Goal: Task Accomplishment & Management: Manage account settings

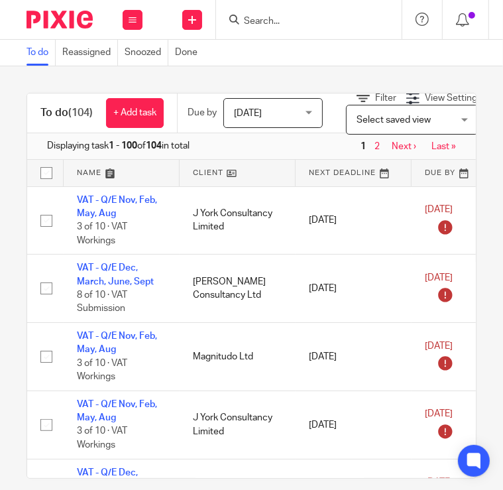
click at [120, 23] on div "Work Email Clients Team Reports Settings" at bounding box center [132, 19] width 46 height 39
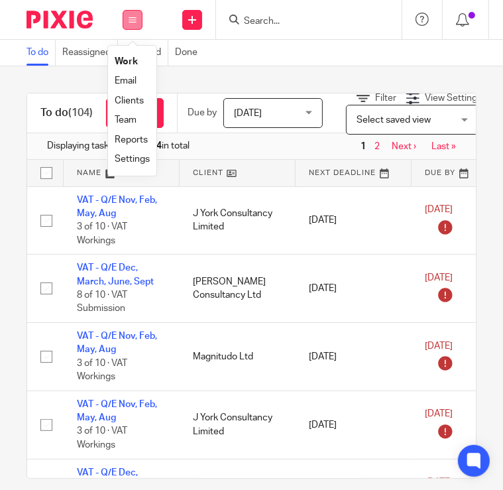
click at [135, 21] on icon at bounding box center [133, 20] width 8 height 8
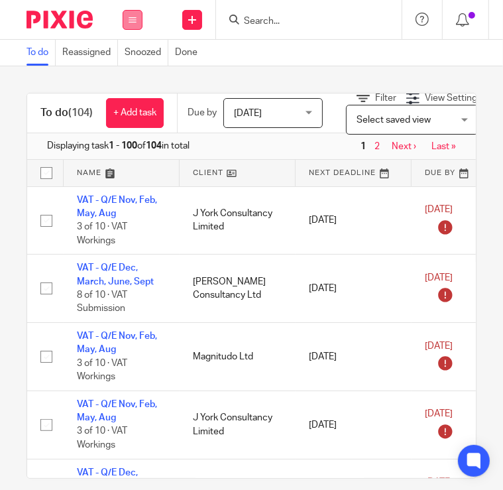
click at [131, 19] on icon at bounding box center [133, 20] width 8 height 8
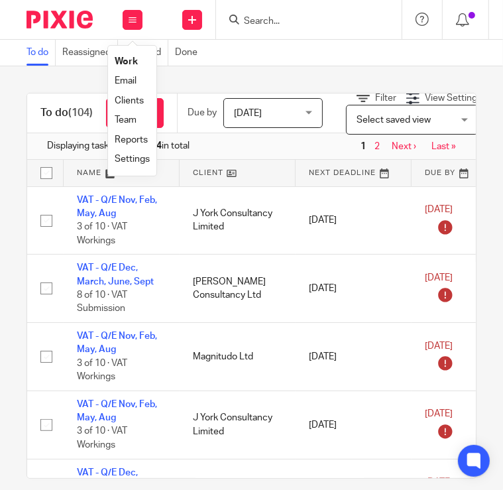
click at [137, 97] on link "Clients" at bounding box center [129, 100] width 29 height 9
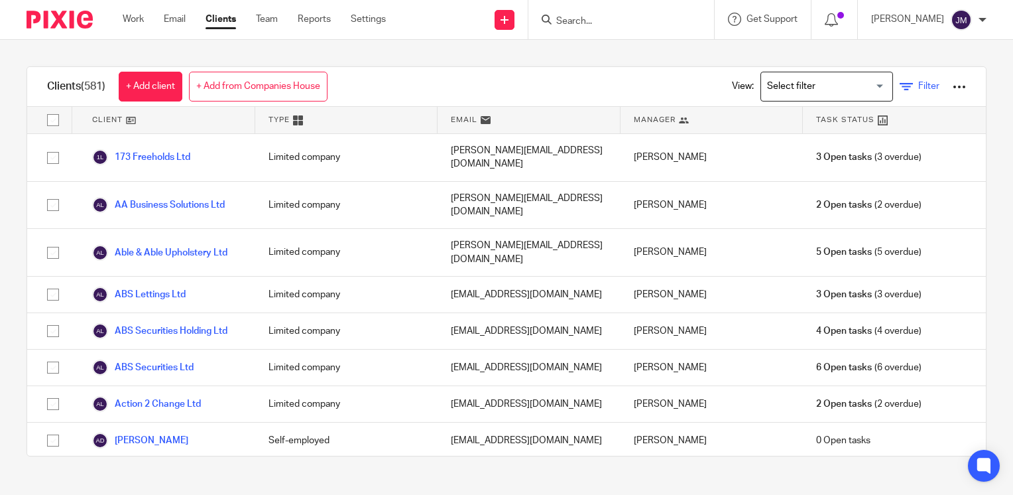
click at [598, 90] on span "Filter" at bounding box center [928, 86] width 21 height 9
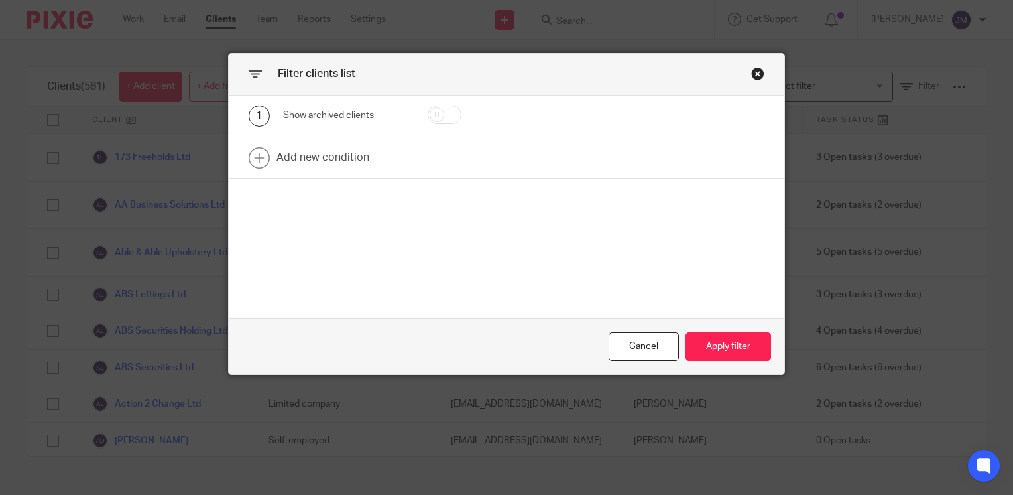
click at [436, 117] on input "checkbox" at bounding box center [445, 114] width 34 height 19
checkbox input "true"
click at [294, 164] on link at bounding box center [507, 157] width 556 height 41
click at [334, 163] on div "Field" at bounding box center [339, 162] width 90 height 28
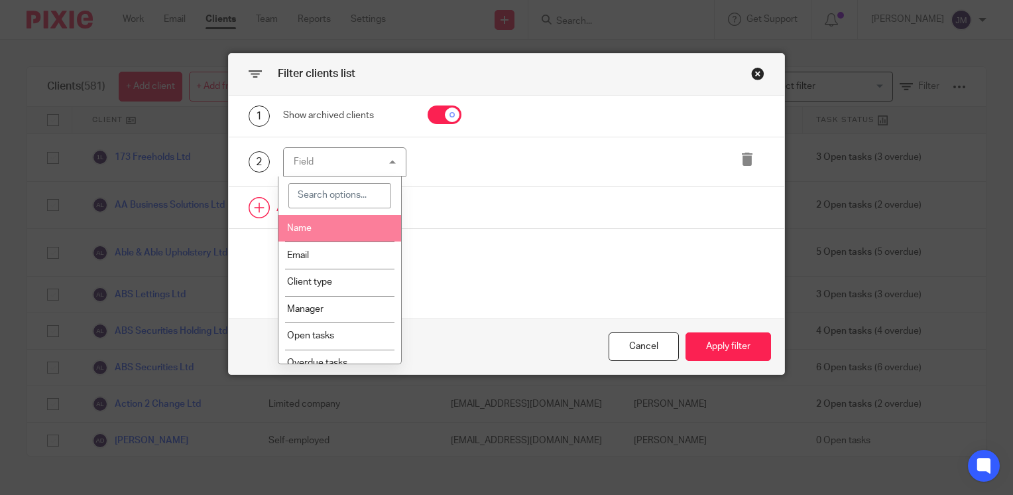
click at [322, 224] on li "Name" at bounding box center [340, 228] width 123 height 27
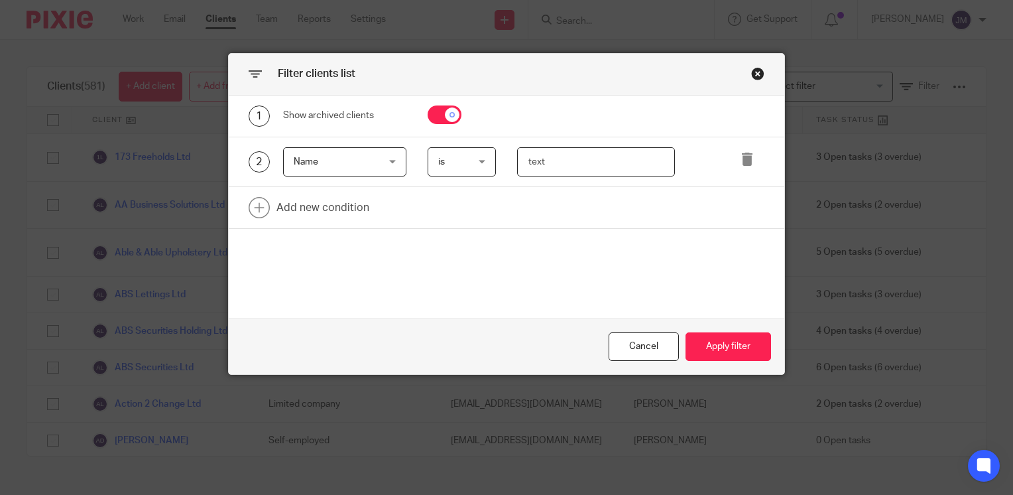
click at [598, 158] on input "text" at bounding box center [596, 162] width 158 height 30
type input "wkfd"
click at [598, 334] on div "Cancel Apply filter" at bounding box center [507, 346] width 556 height 56
click at [598, 341] on button "Apply filter" at bounding box center [729, 346] width 86 height 29
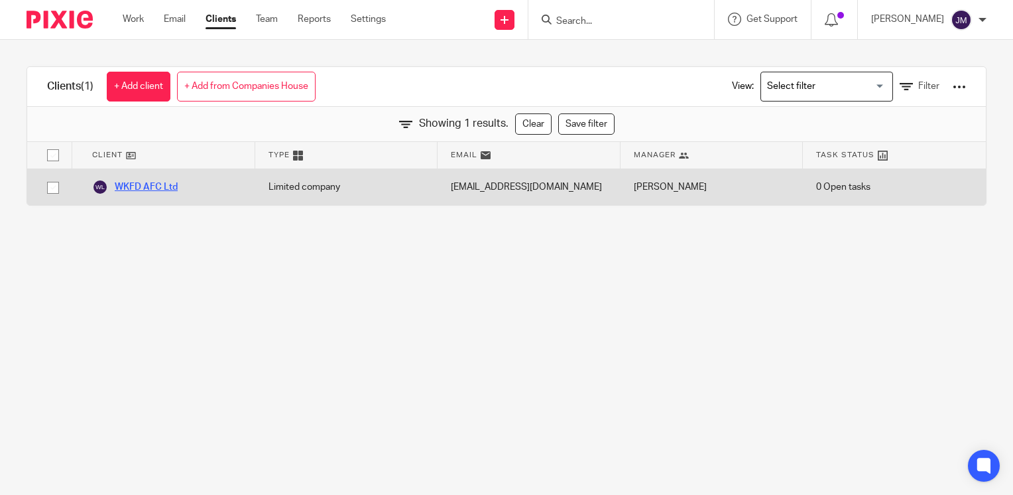
click at [162, 186] on link "WKFD AFC Ltd" at bounding box center [135, 187] width 86 height 16
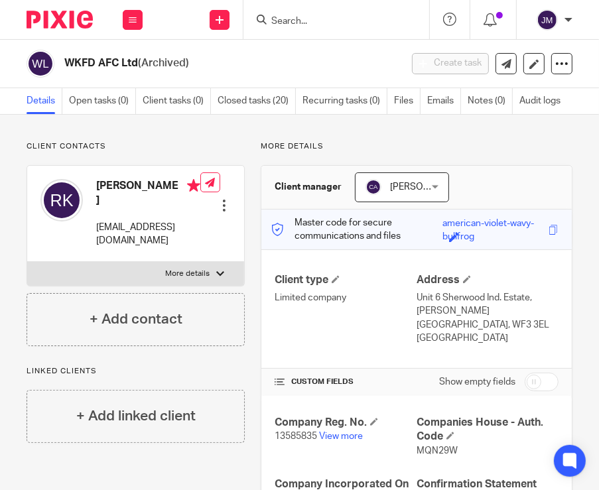
click at [276, 432] on span "13585835" at bounding box center [296, 436] width 42 height 9
copy p "13585835"
click at [431, 448] on span "MQN29W" at bounding box center [436, 450] width 41 height 9
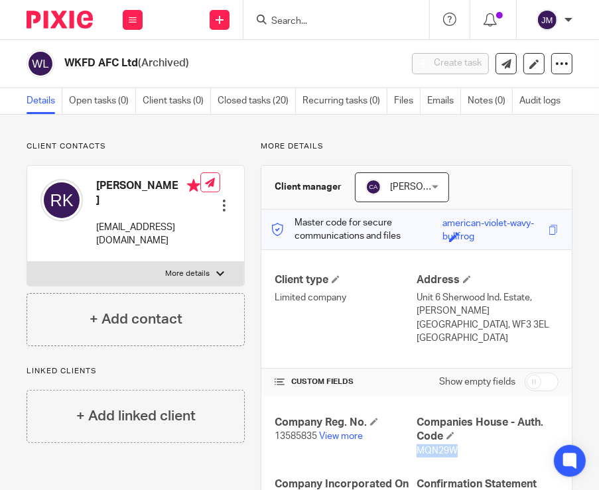
copy span "MQN29W"
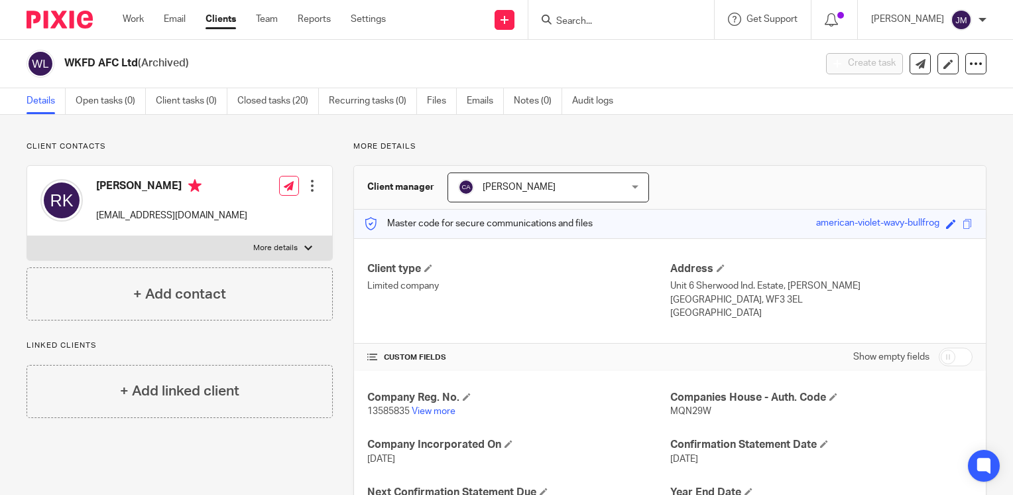
click at [621, 17] on input "Search" at bounding box center [614, 22] width 119 height 12
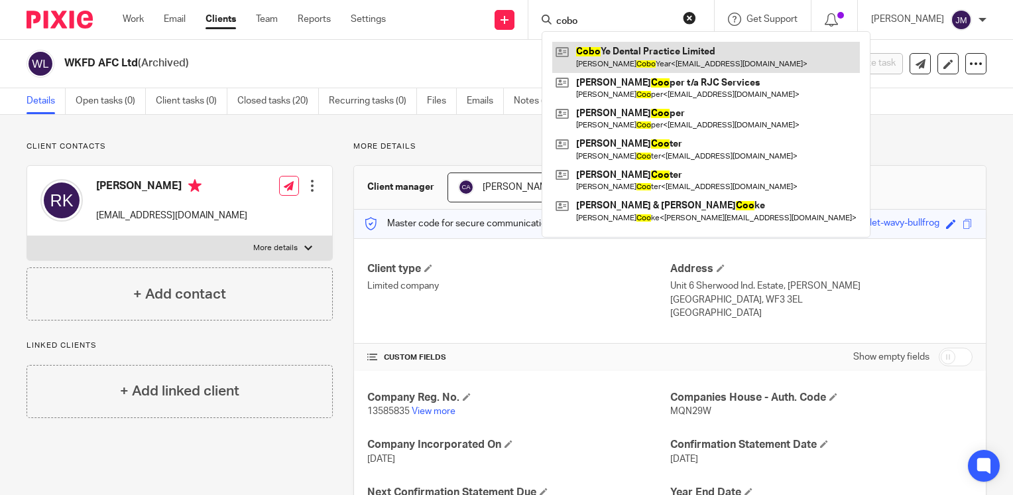
type input "cobo"
click at [621, 48] on link at bounding box center [706, 57] width 308 height 31
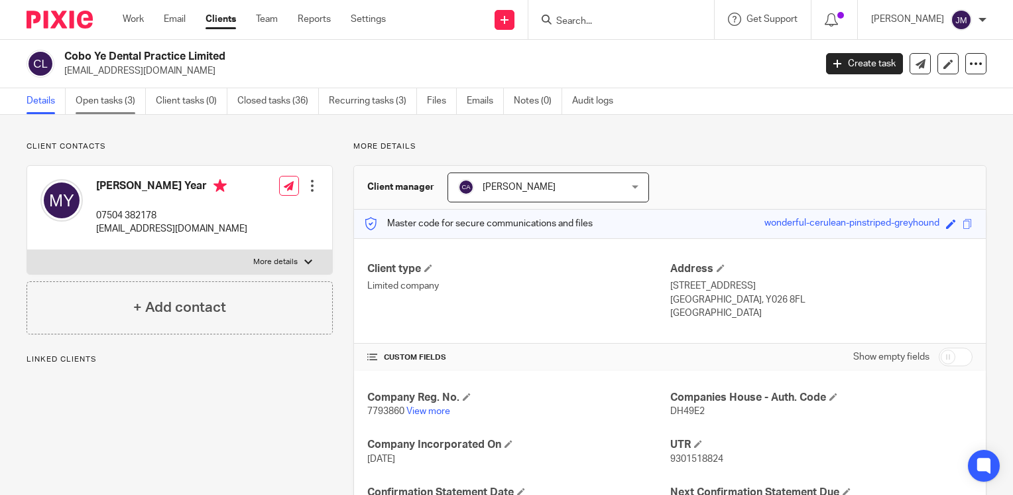
click at [126, 99] on link "Open tasks (3)" at bounding box center [111, 101] width 70 height 26
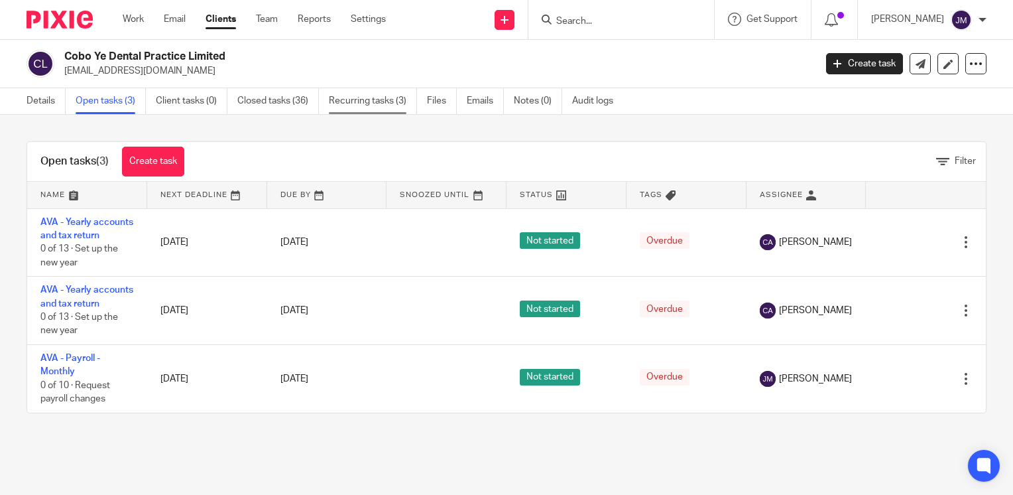
click at [357, 102] on link "Recurring tasks (3)" at bounding box center [373, 101] width 88 height 26
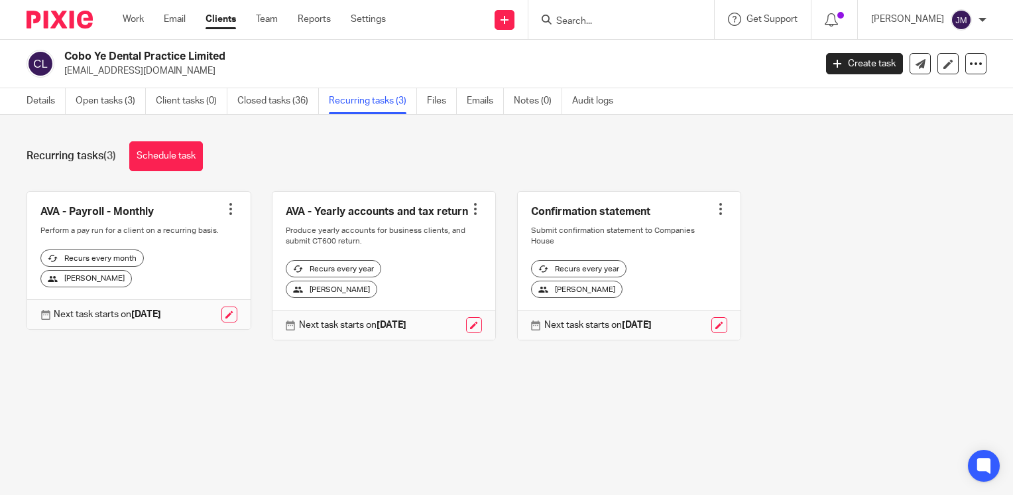
click at [568, 212] on link at bounding box center [629, 266] width 223 height 149
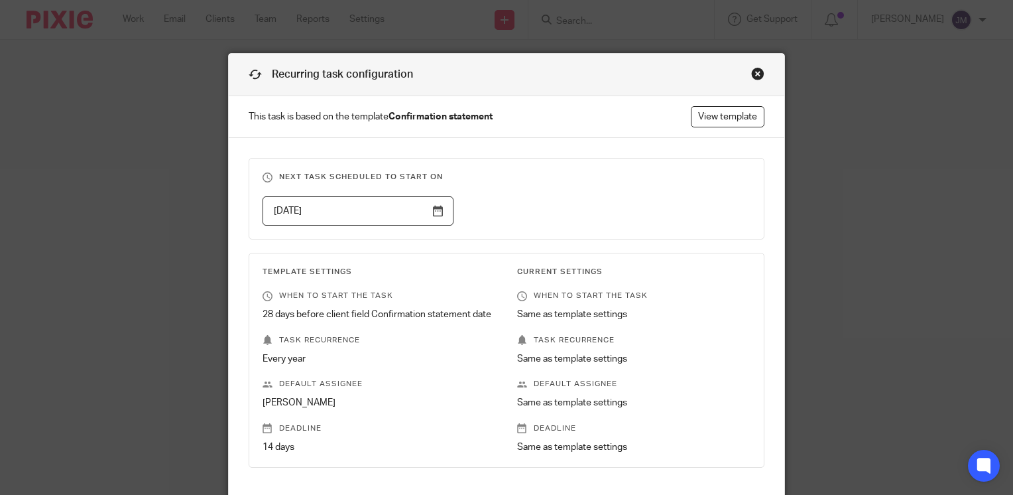
click at [751, 76] on div "Close this dialog window" at bounding box center [757, 73] width 13 height 13
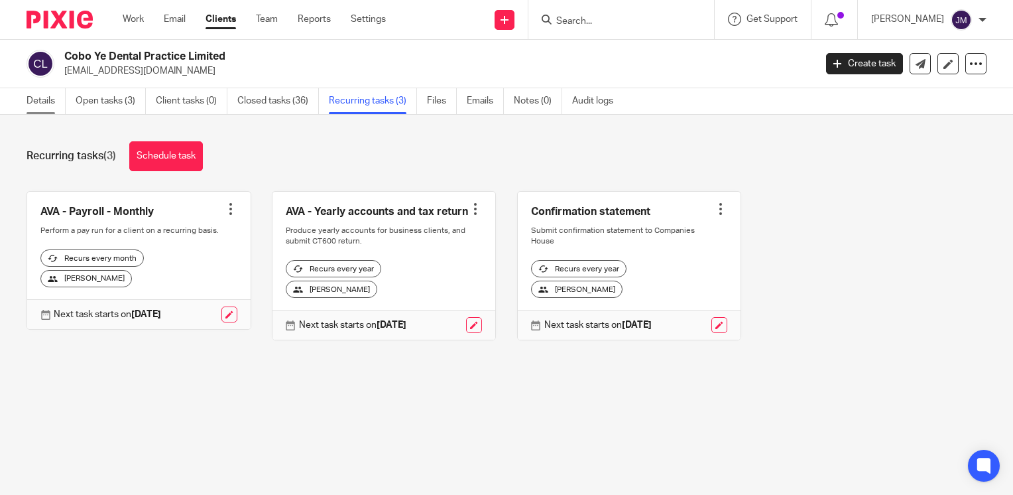
click at [33, 96] on link "Details" at bounding box center [46, 101] width 39 height 26
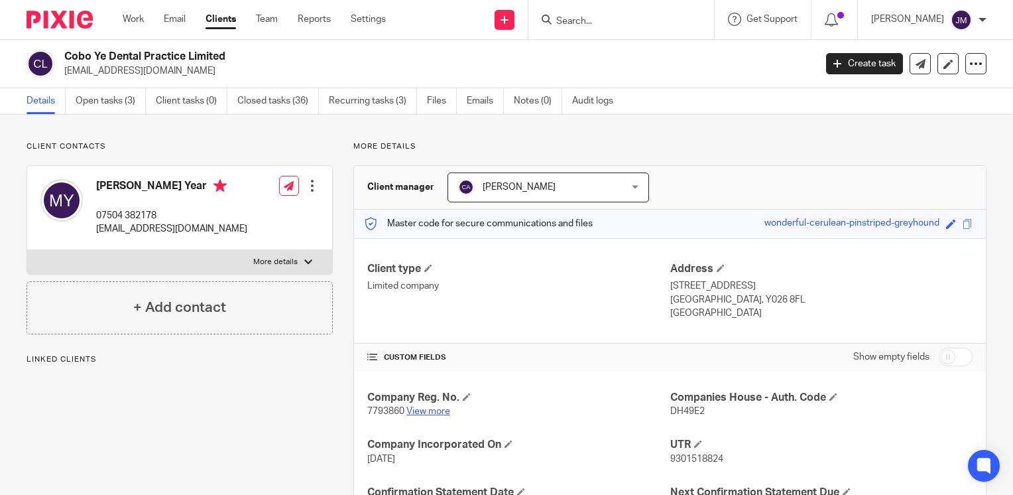
click at [434, 407] on link "View more" at bounding box center [428, 410] width 44 height 9
click at [356, 99] on link "Recurring tasks (3)" at bounding box center [373, 101] width 88 height 26
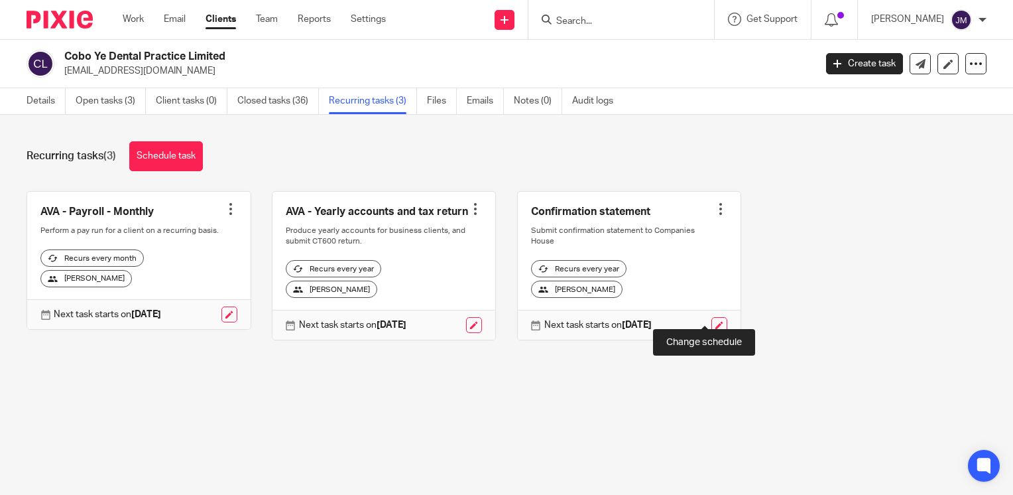
click at [712, 317] on link at bounding box center [720, 325] width 16 height 16
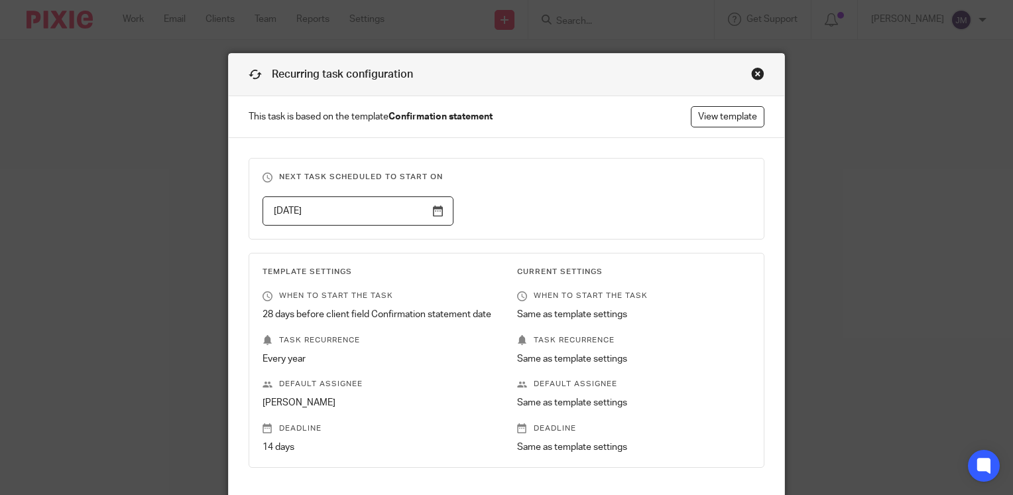
click at [435, 214] on input "2026-09-02" at bounding box center [359, 211] width 192 height 30
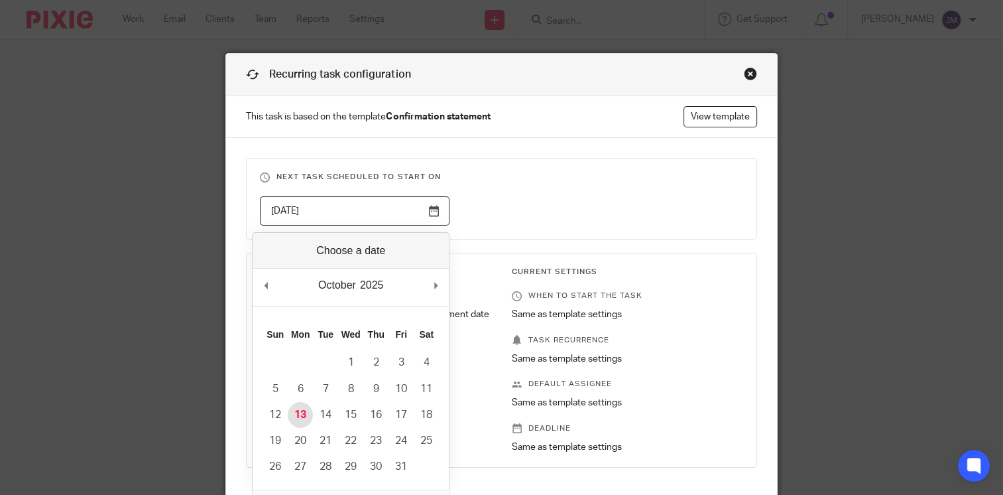
type input "2025-10-13"
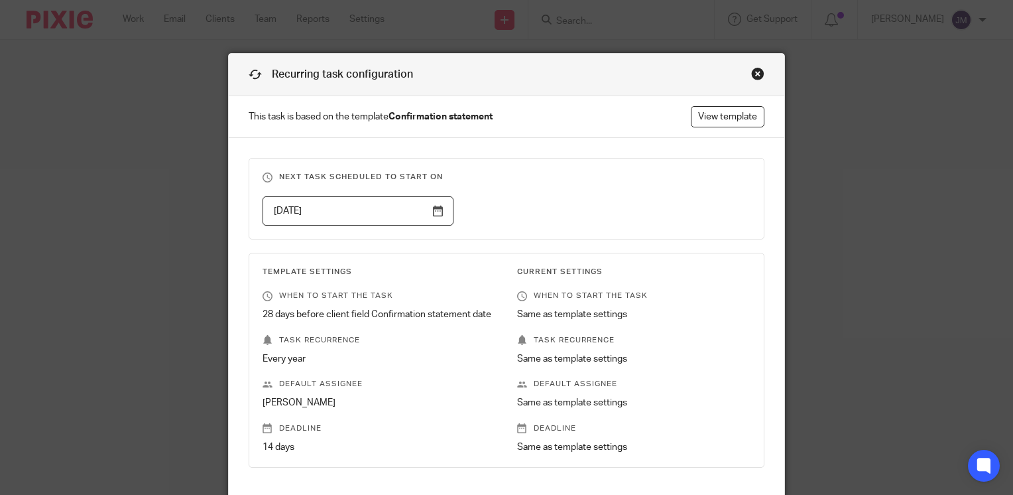
scroll to position [159, 0]
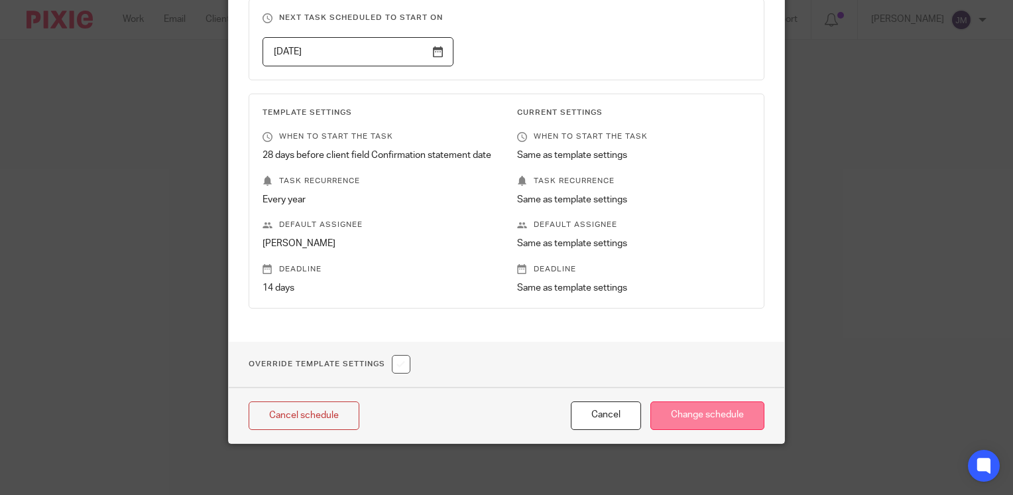
click at [684, 419] on input "Change schedule" at bounding box center [708, 415] width 114 height 29
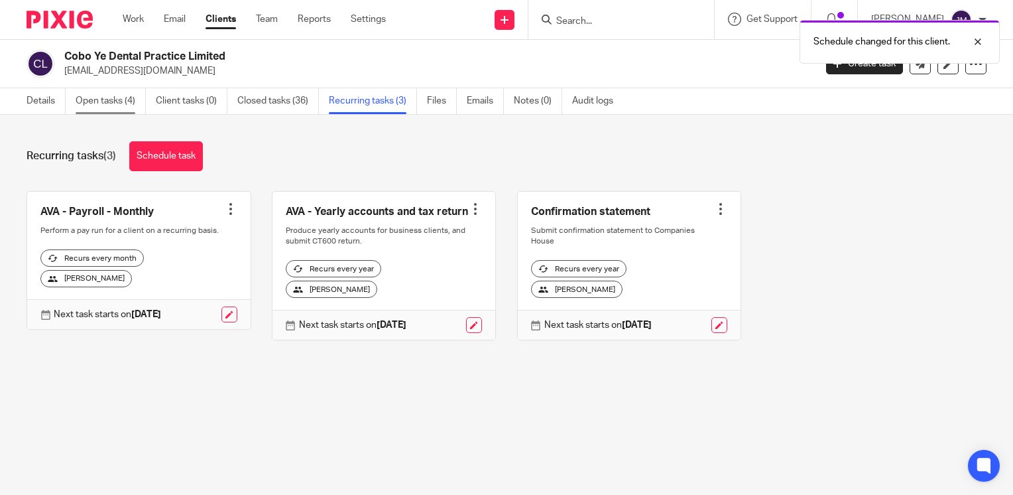
click at [107, 105] on link "Open tasks (4)" at bounding box center [111, 101] width 70 height 26
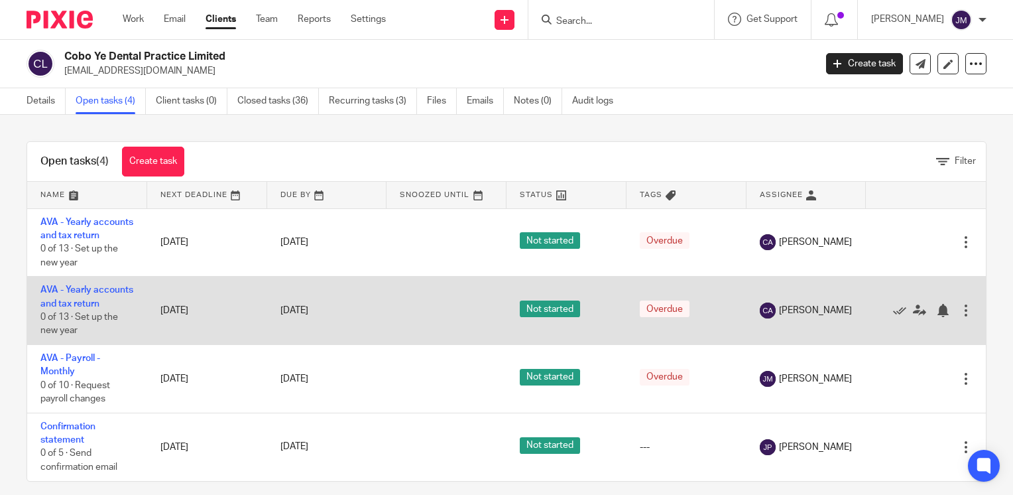
scroll to position [5, 0]
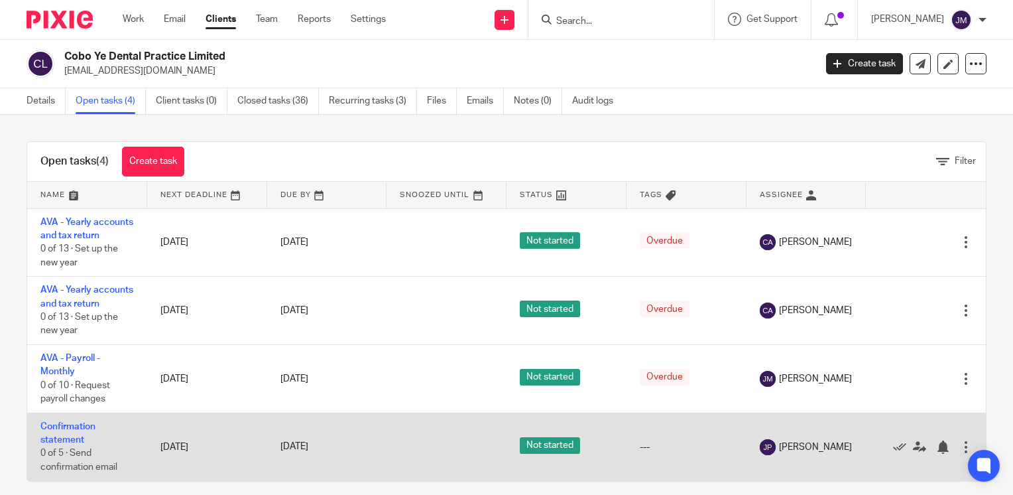
click at [87, 464] on td "Confirmation statement 0 of 5 · Send confirmation email" at bounding box center [87, 446] width 120 height 68
click at [78, 444] on link "Confirmation statement" at bounding box center [67, 433] width 55 height 23
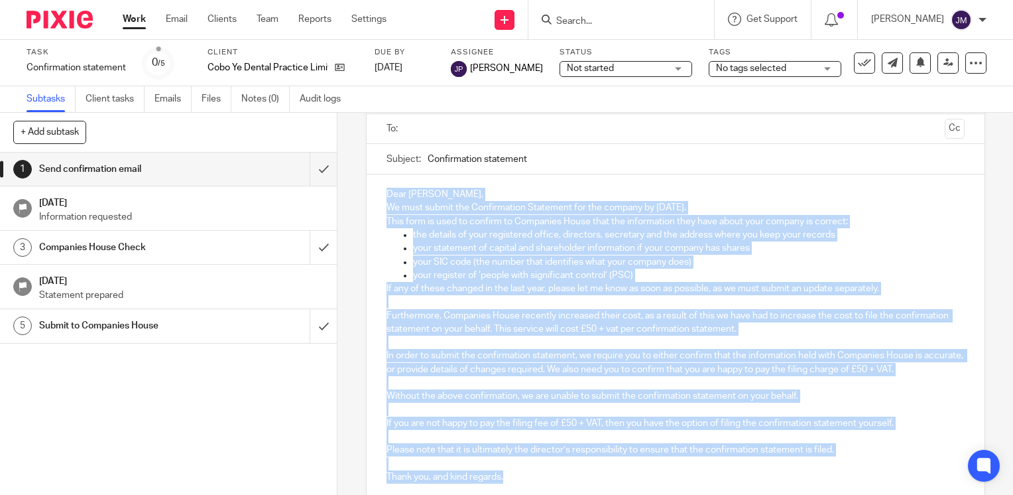
scroll to position [125, 0]
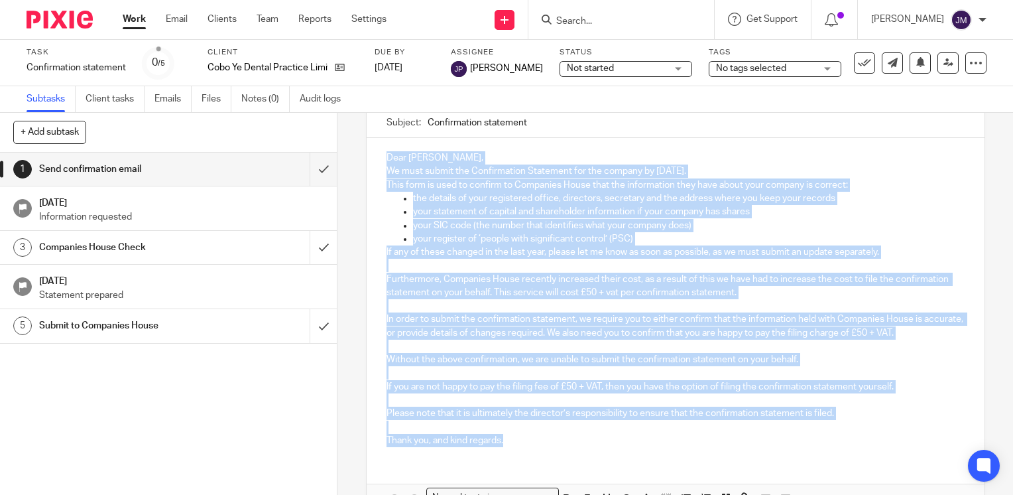
drag, startPoint x: 377, startPoint y: 284, endPoint x: 733, endPoint y: 444, distance: 390.3
click at [733, 444] on div "Dear Maria, We must submit the Confirmation Statement for the company by 26 Oct…" at bounding box center [676, 297] width 618 height 319
copy div "Dear Maria, We must submit the Confirmation Statement for the company by 26 Oct…"
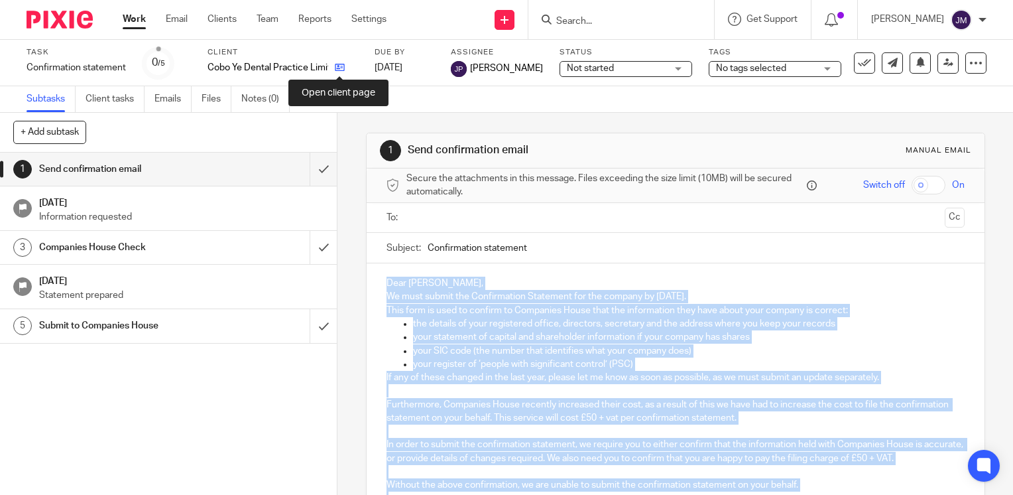
click at [337, 68] on icon at bounding box center [340, 67] width 10 height 10
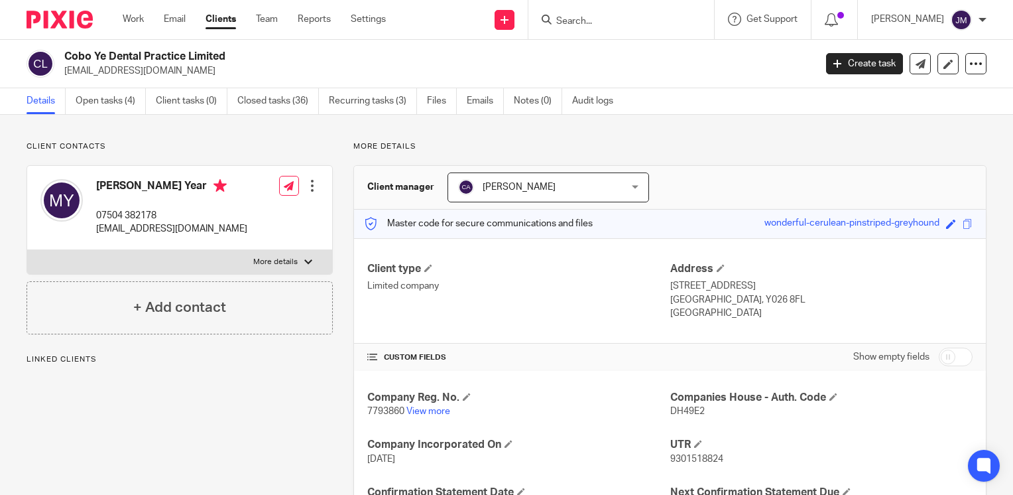
drag, startPoint x: 180, startPoint y: 74, endPoint x: 62, endPoint y: 76, distance: 118.0
click at [62, 76] on div "Cobo Ye Dental Practice Limited [EMAIL_ADDRESS][DOMAIN_NAME]" at bounding box center [417, 64] width 780 height 28
copy p "[EMAIL_ADDRESS][DOMAIN_NAME]"
